Goal: Transaction & Acquisition: Purchase product/service

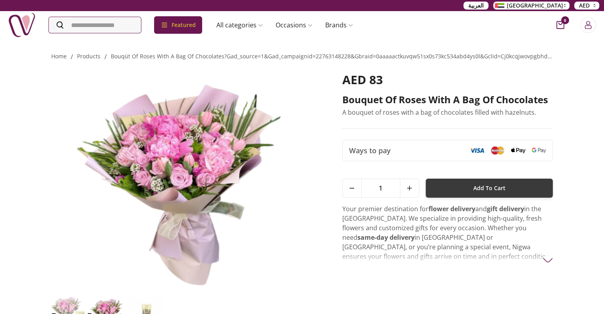
click at [502, 193] on span "Add To Cart" at bounding box center [489, 188] width 32 height 14
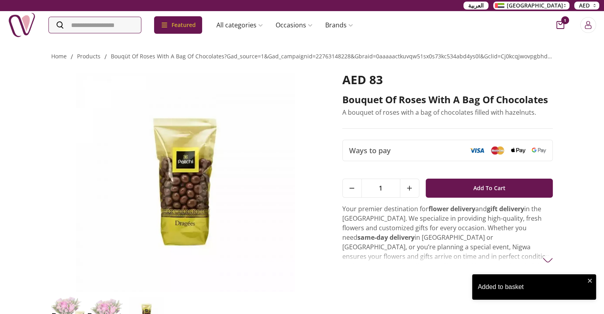
click at [562, 25] on icon "cart-button" at bounding box center [560, 25] width 8 height 8
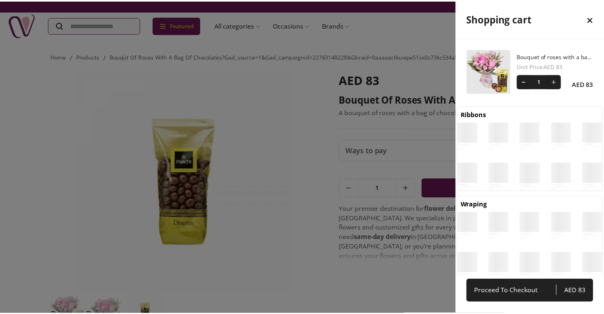
scroll to position [4, 4]
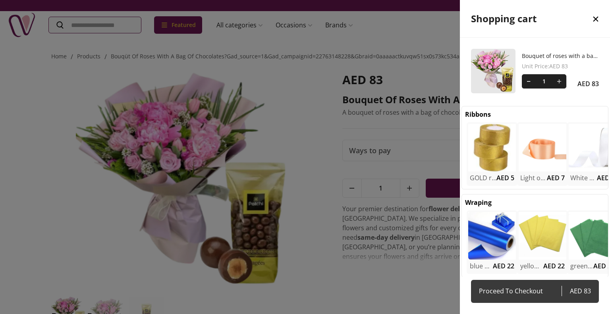
click at [578, 298] on link "Proceed To Checkout AED 83" at bounding box center [535, 291] width 128 height 23
select select "**********"
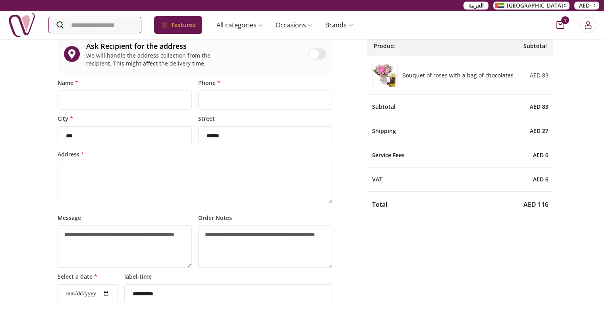
scroll to position [79, 0]
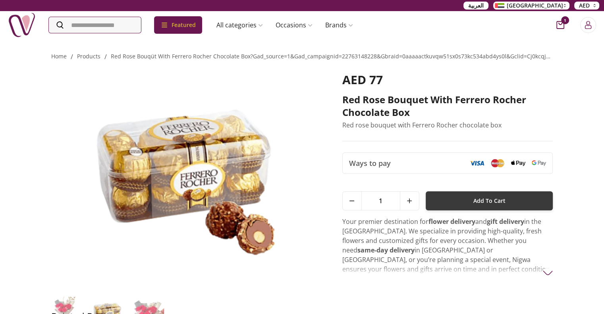
click at [456, 201] on button "Add To Cart" at bounding box center [489, 200] width 127 height 19
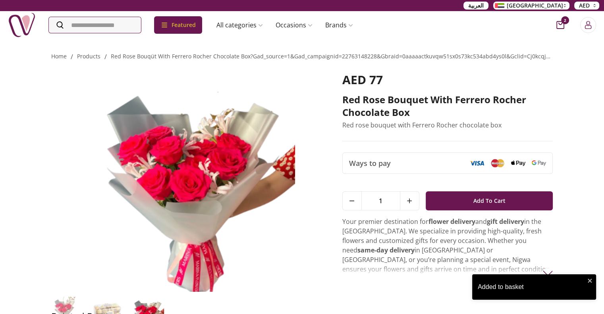
click at [564, 18] on span "2" at bounding box center [565, 20] width 8 height 8
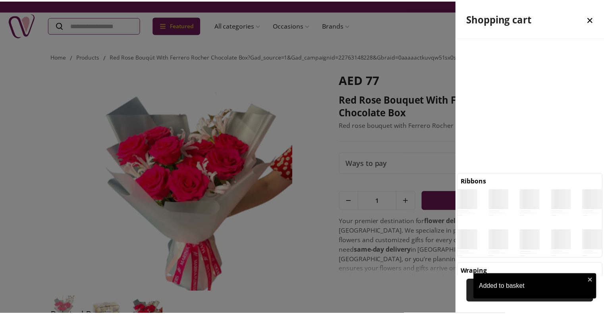
scroll to position [4, 4]
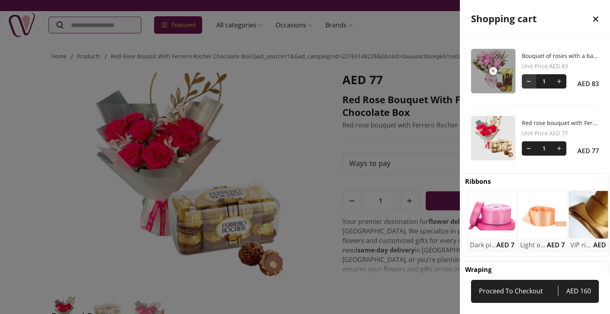
click at [525, 82] on button at bounding box center [529, 81] width 14 height 14
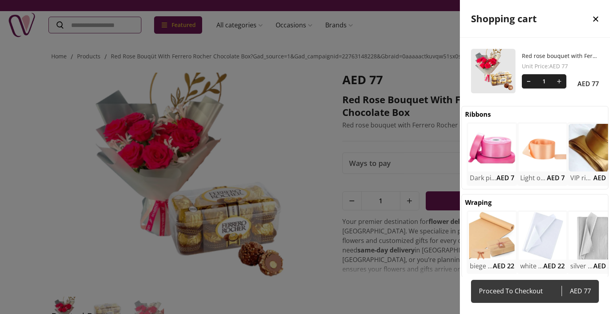
click at [585, 290] on span "AED 77" at bounding box center [576, 291] width 29 height 11
select select "**********"
